Goal: Task Accomplishment & Management: Manage account settings

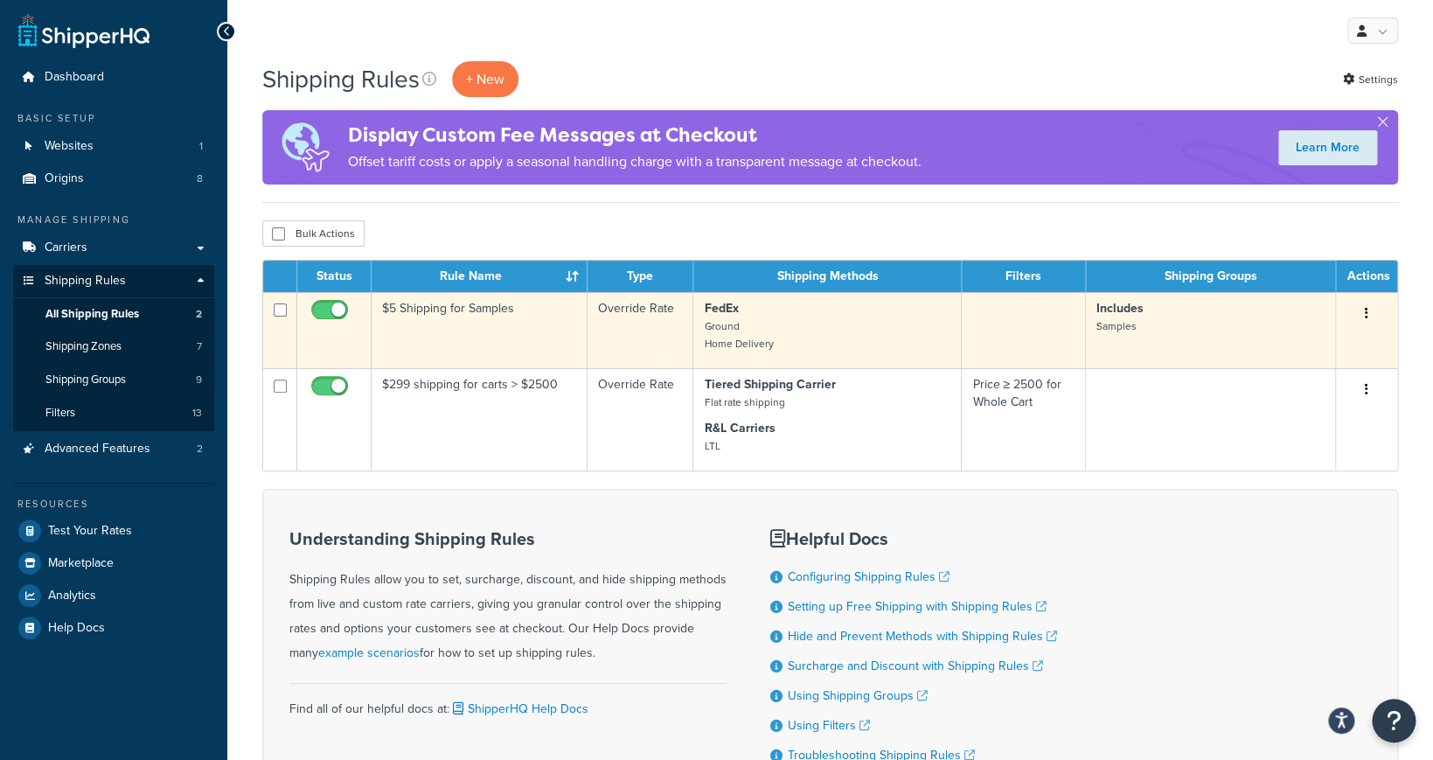
click at [783, 325] on p "FedEx Ground Home Delivery" at bounding box center [827, 326] width 247 height 52
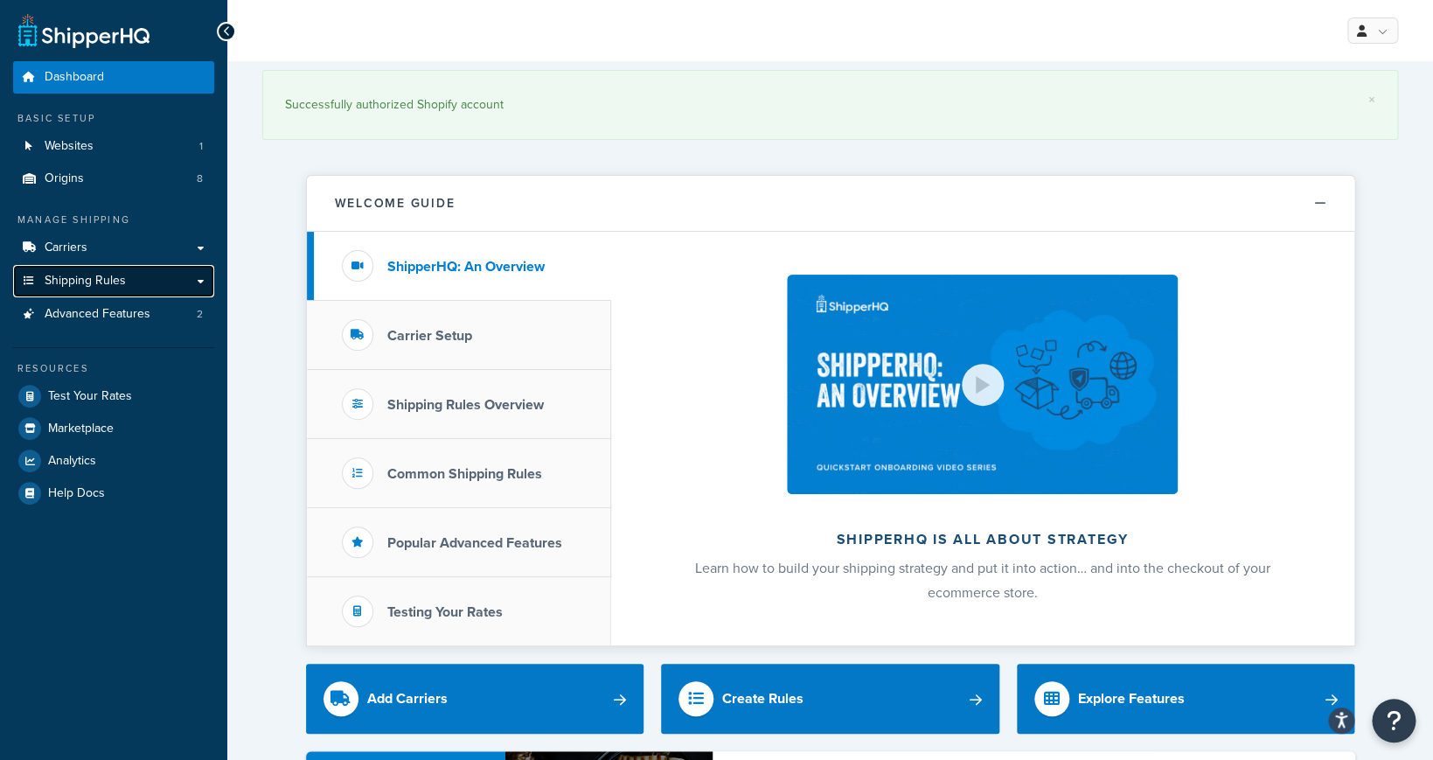
click at [148, 277] on link "Shipping Rules" at bounding box center [113, 281] width 201 height 32
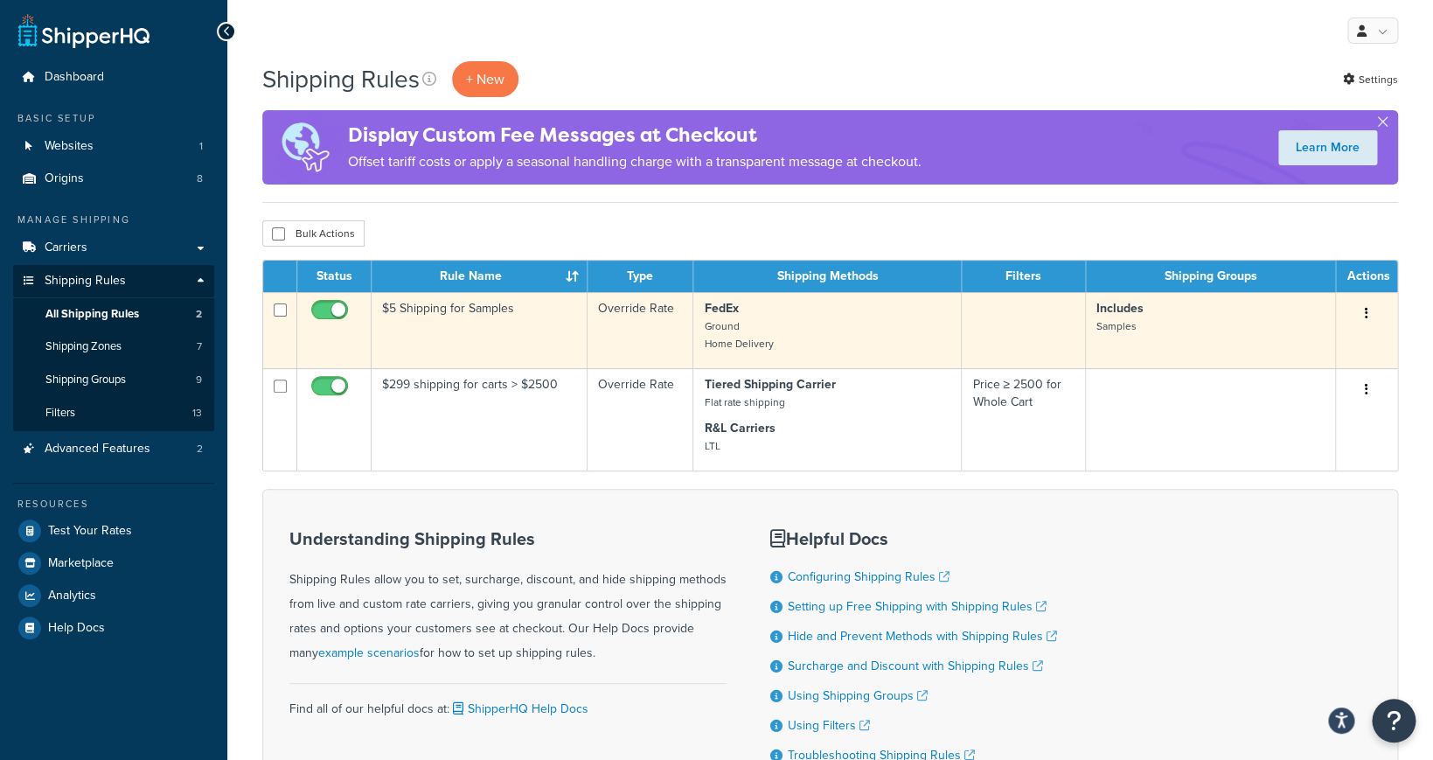
click at [517, 310] on td "$5 Shipping for Samples" at bounding box center [480, 330] width 216 height 76
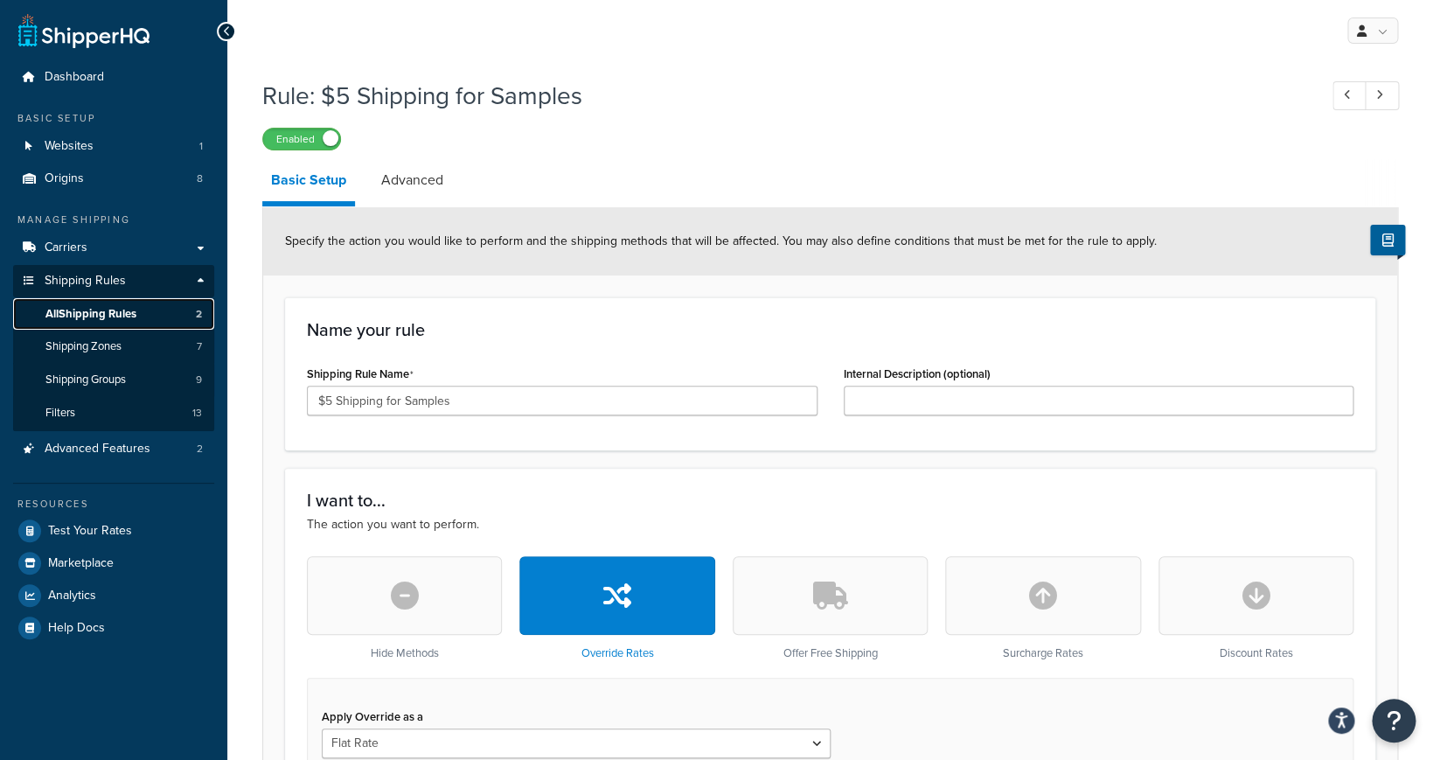
click at [174, 324] on link "All Shipping Rules 2" at bounding box center [113, 314] width 201 height 32
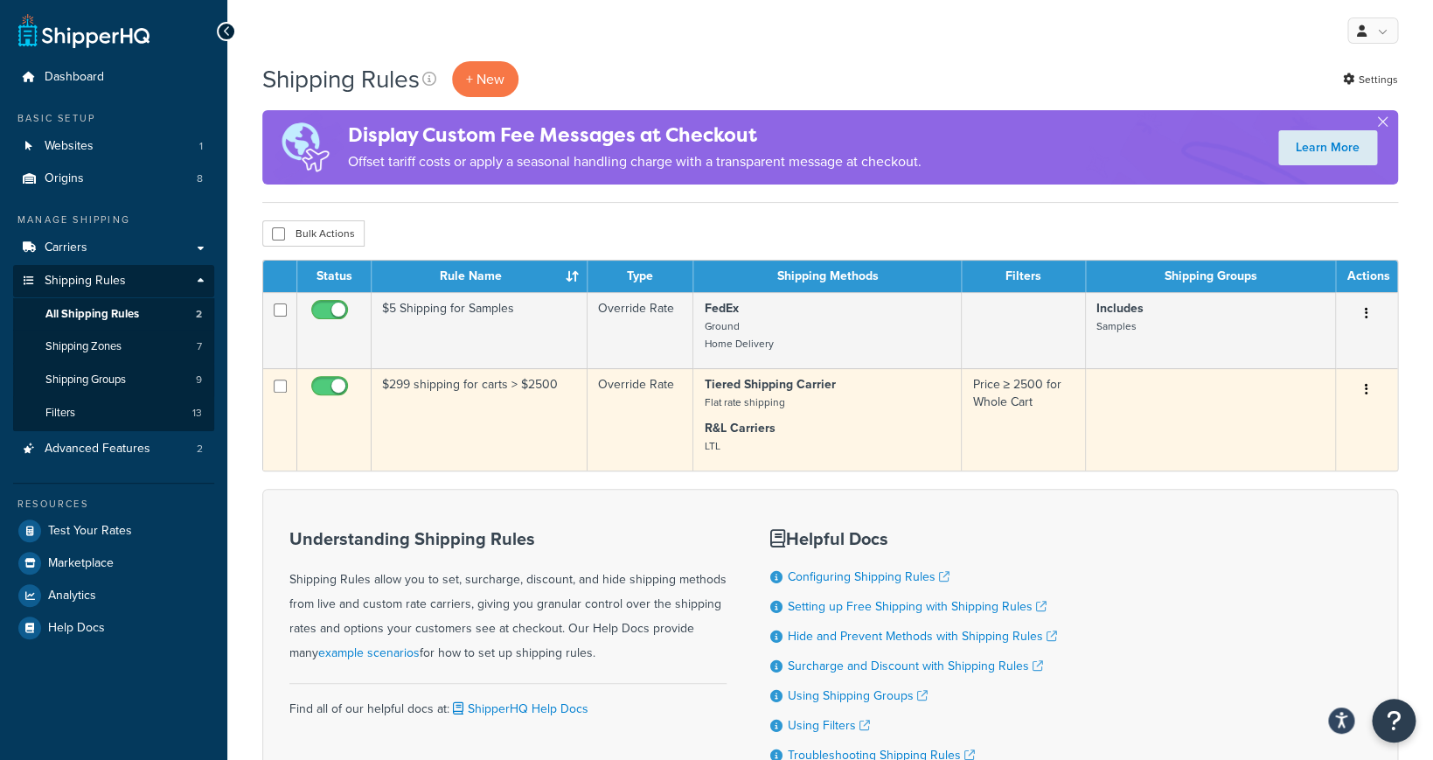
click at [473, 393] on td "$299 shipping for carts > $2500" at bounding box center [480, 419] width 216 height 102
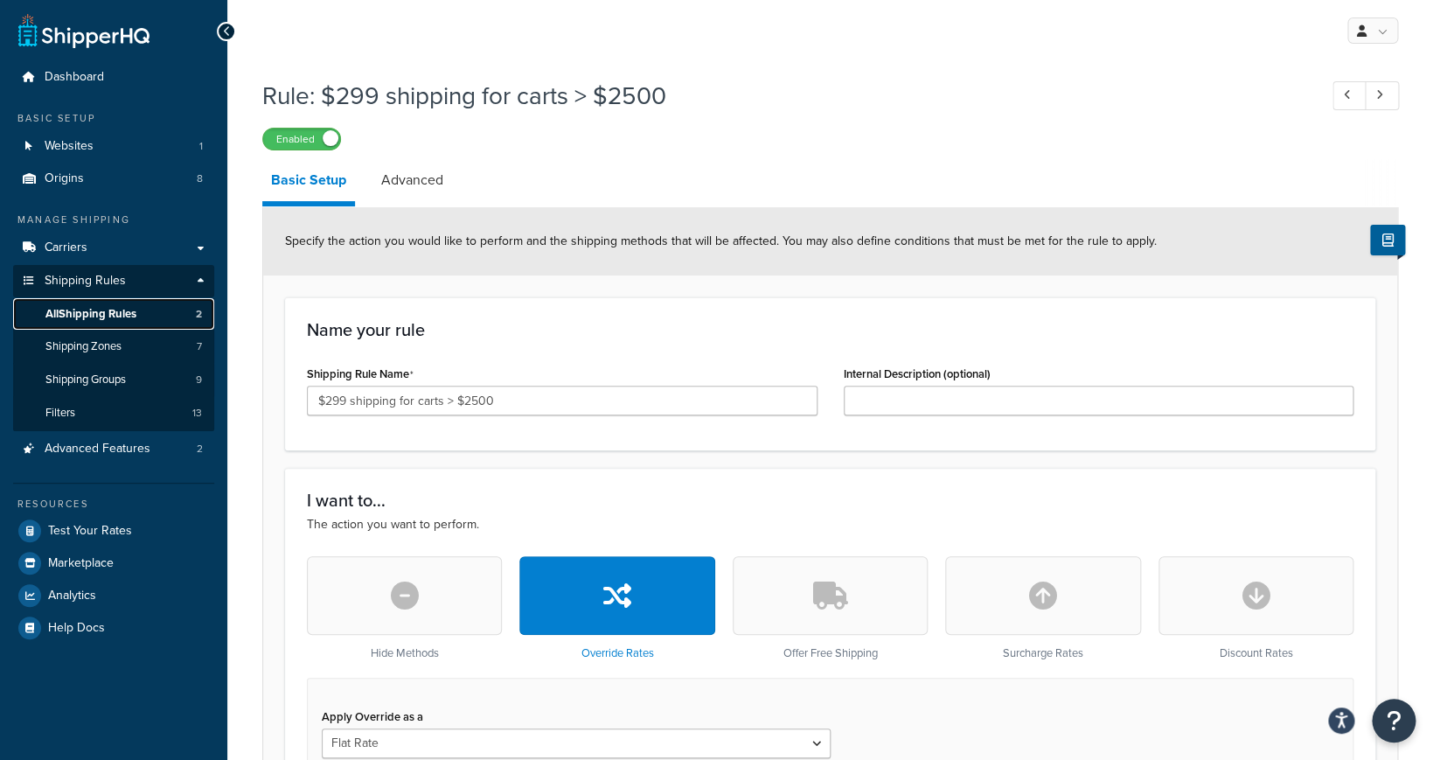
click at [151, 313] on link "All Shipping Rules 2" at bounding box center [113, 314] width 201 height 32
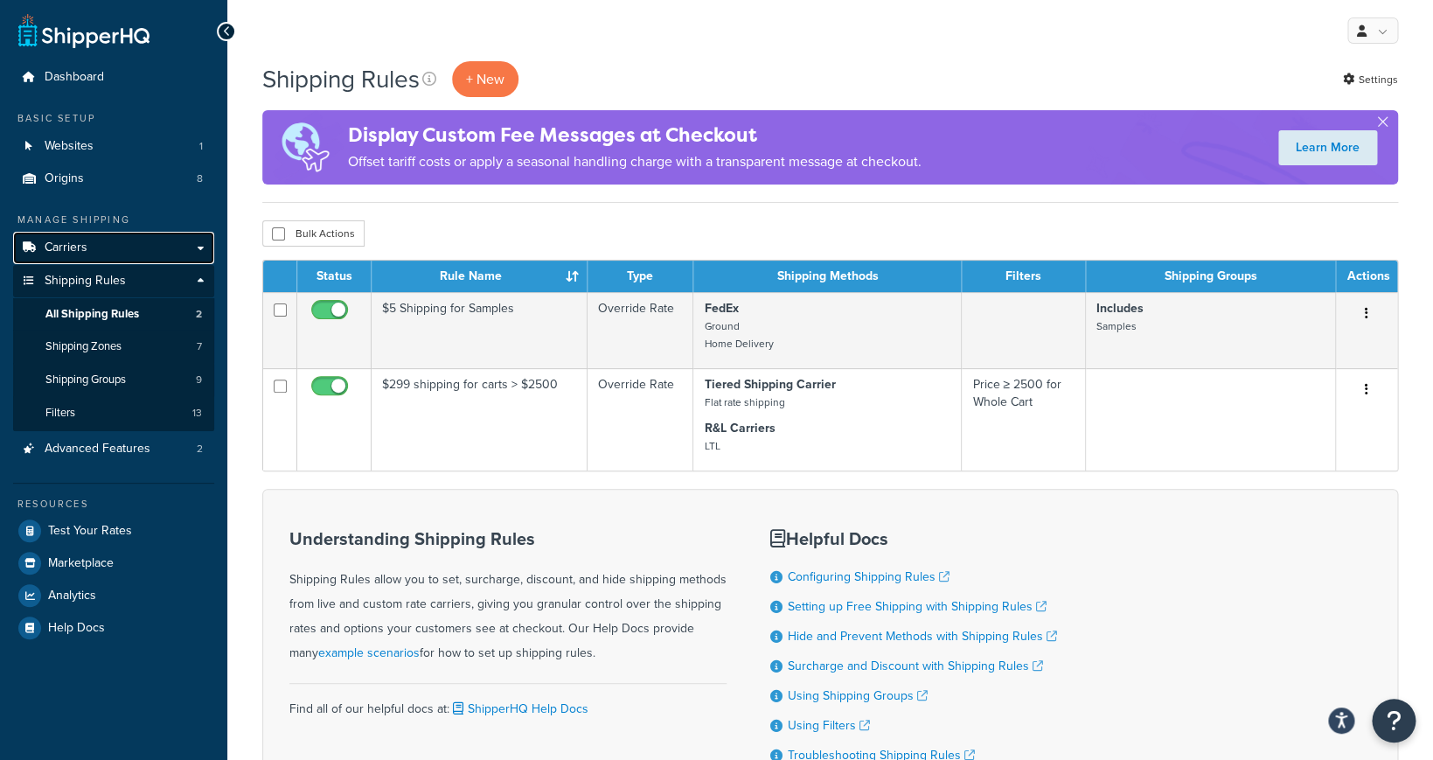
click at [150, 254] on link "Carriers" at bounding box center [113, 248] width 201 height 32
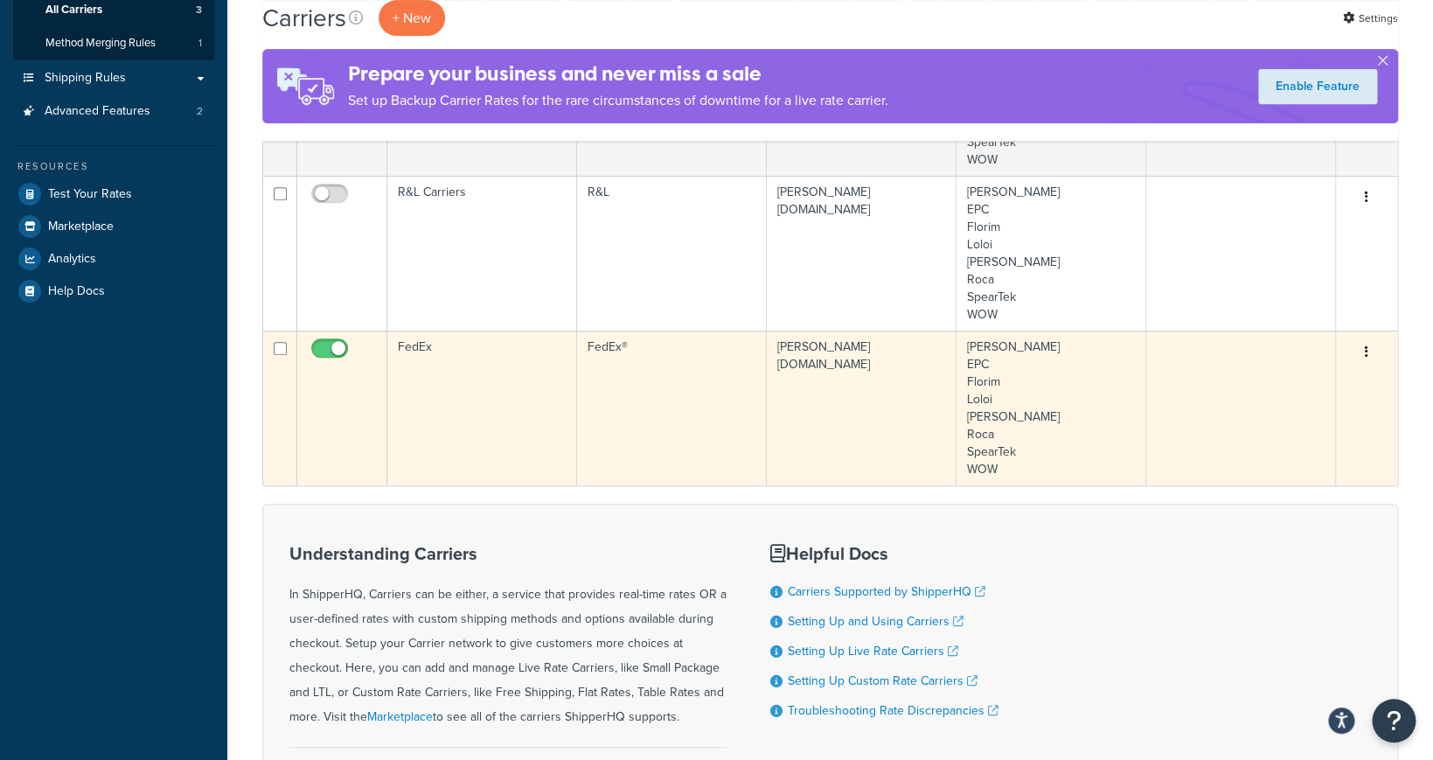
scroll to position [233, 0]
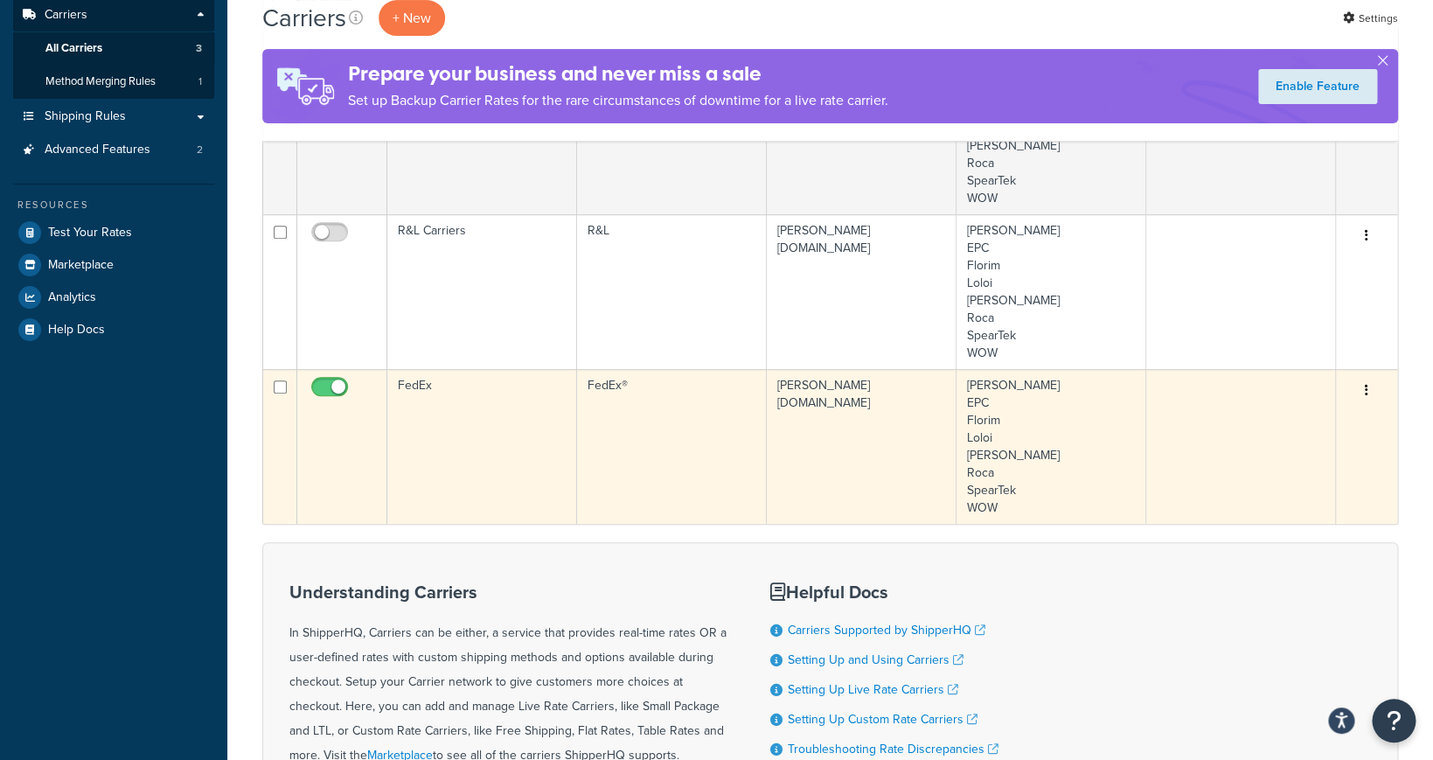
click at [1365, 395] on button "button" at bounding box center [1366, 391] width 24 height 28
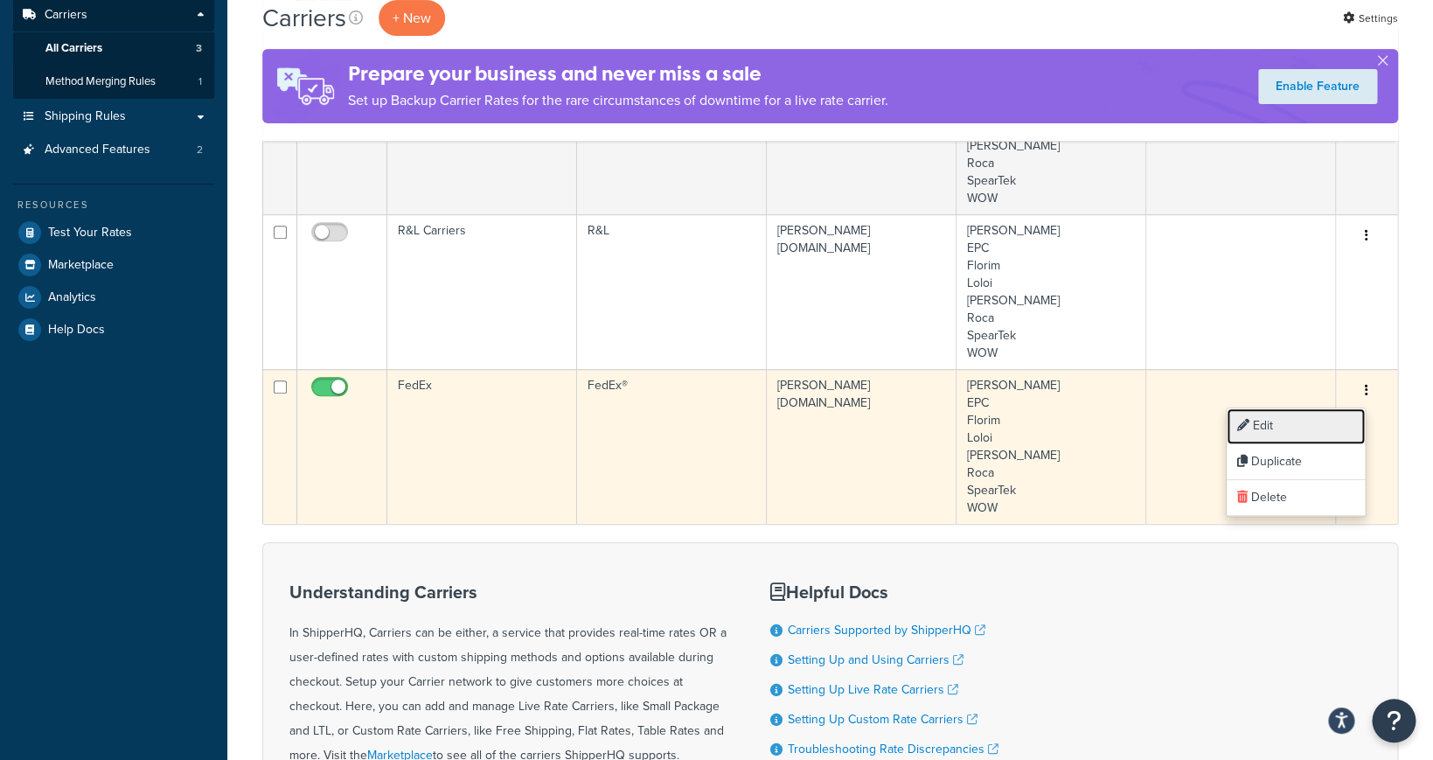
click at [1322, 431] on link "Edit" at bounding box center [1296, 426] width 138 height 36
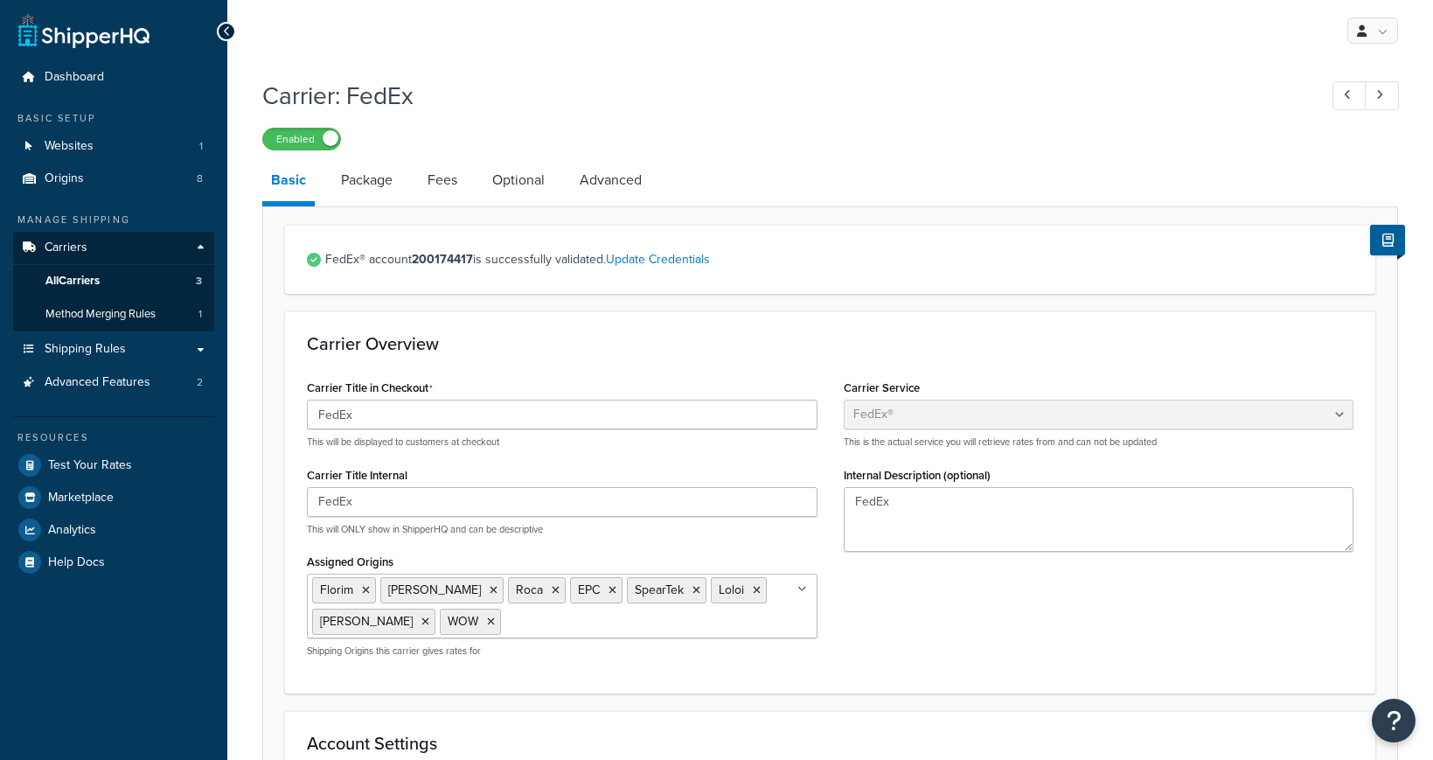
select select "fedEx"
select select "REGULAR_PICKUP"
select select "YOUR_PACKAGING"
click at [100, 311] on span "Method Merging Rules" at bounding box center [100, 314] width 110 height 15
